Goal: Find contact information: Find contact information

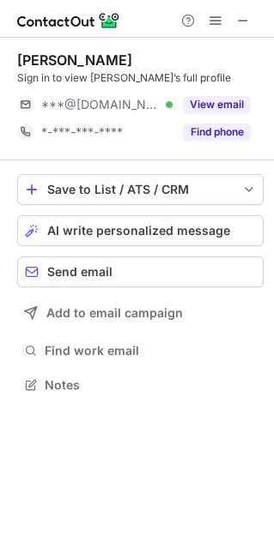
scroll to position [372, 274]
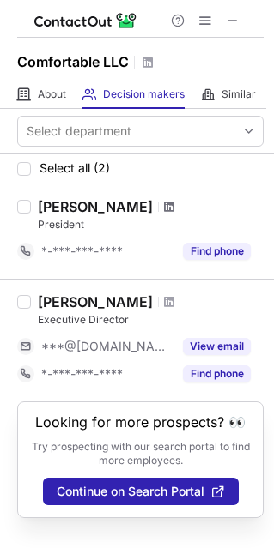
click at [164, 209] on span at bounding box center [169, 207] width 10 height 14
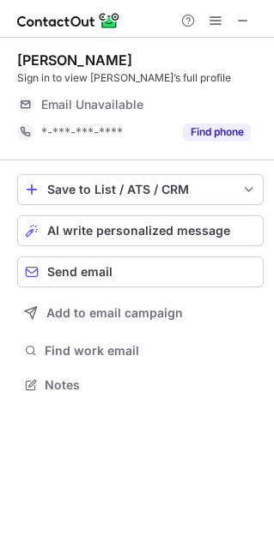
scroll to position [9, 9]
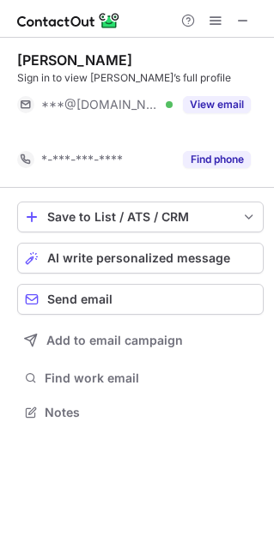
scroll to position [372, 274]
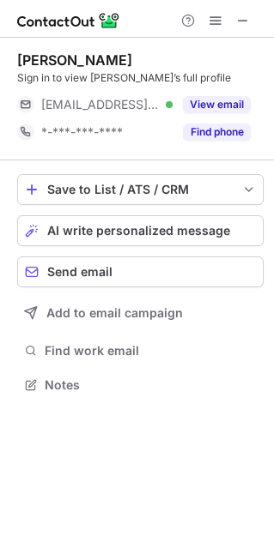
scroll to position [372, 274]
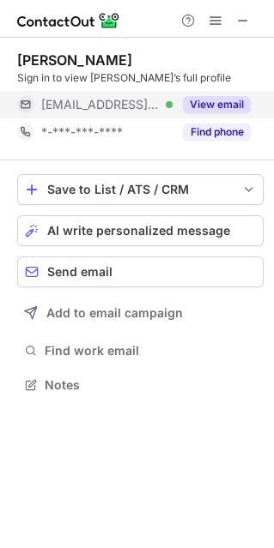
click at [226, 106] on button "View email" at bounding box center [217, 104] width 68 height 17
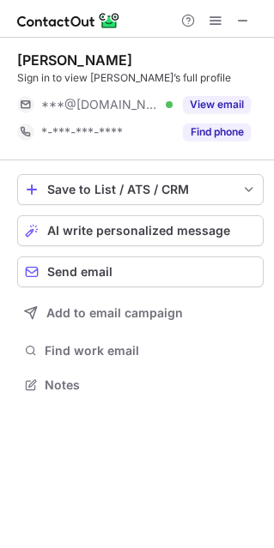
scroll to position [372, 274]
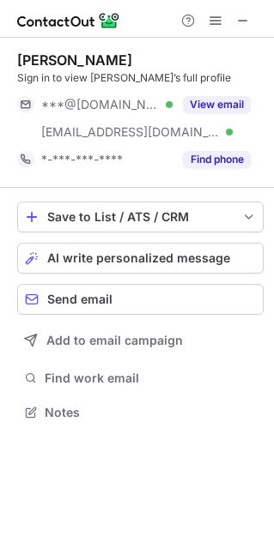
scroll to position [400, 274]
